Goal: Task Accomplishment & Management: Complete application form

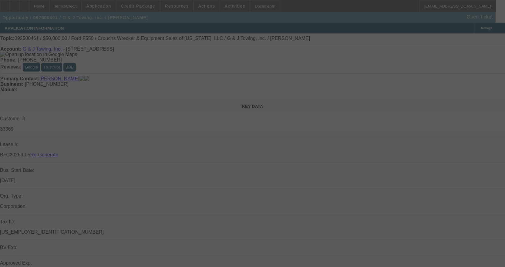
select select "3"
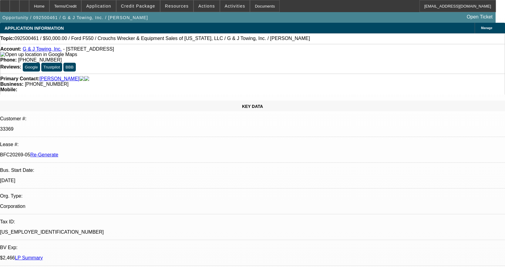
select select "0"
select select "2"
select select "0"
select select "6"
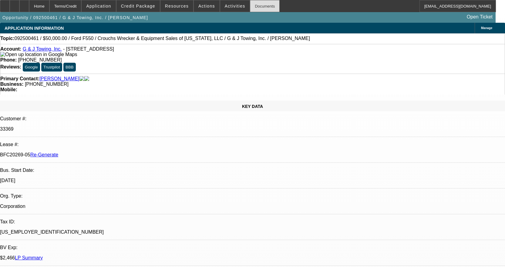
click at [252, 6] on div "Documents" at bounding box center [265, 6] width 30 height 12
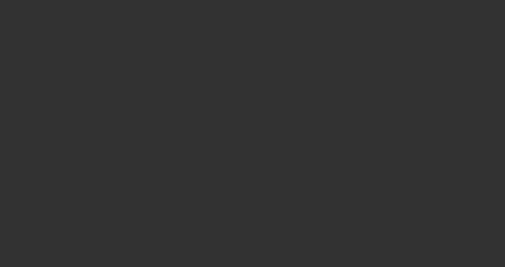
select select "3"
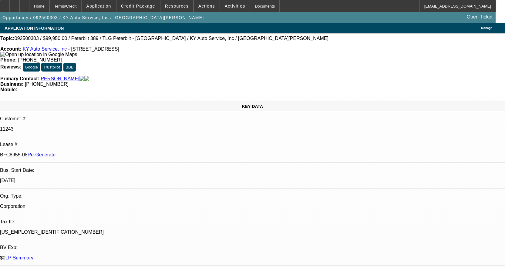
select select "0"
select select "2"
select select "0"
select select "6"
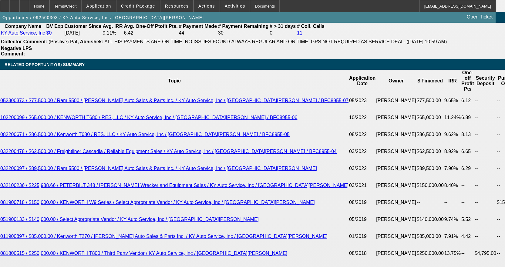
scroll to position [1123, 0]
